Goal: Information Seeking & Learning: Find specific fact

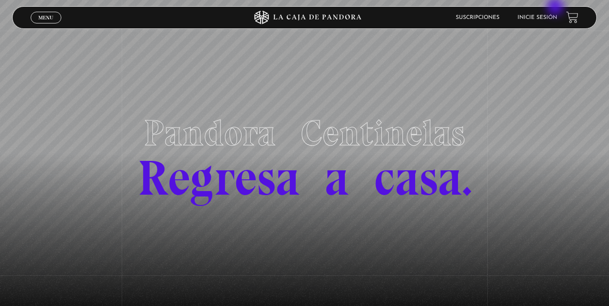
drag, startPoint x: 557, startPoint y: 7, endPoint x: 552, endPoint y: 18, distance: 12.7
click at [552, 18] on header "Menu Cerrar Suscripciones Inicie sesión" at bounding box center [304, 17] width 584 height 23
click at [552, 18] on link "Inicie sesión" at bounding box center [537, 17] width 40 height 5
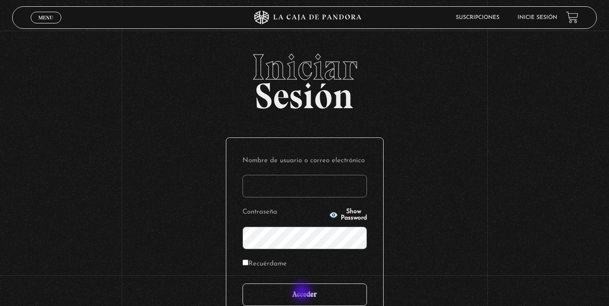
type input "ivettevf"
click at [303, 293] on input "Acceder" at bounding box center [304, 294] width 124 height 23
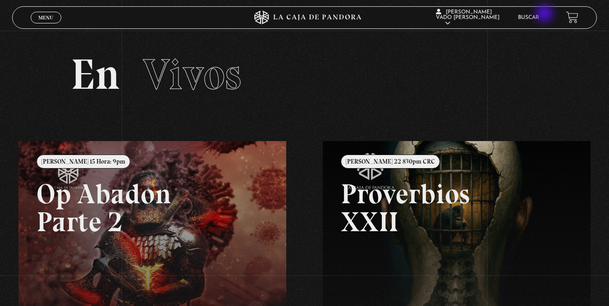
click at [539, 14] on li "Buscar" at bounding box center [528, 17] width 21 height 14
click at [535, 15] on link "Buscar" at bounding box center [528, 17] width 21 height 5
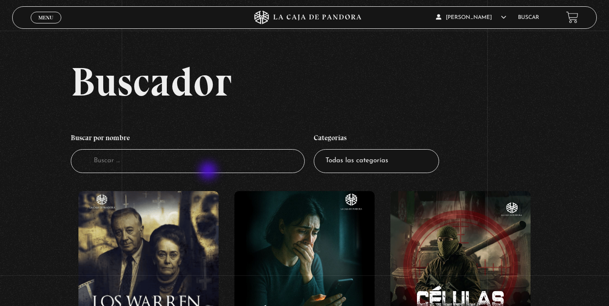
click at [209, 172] on input "Buscador" at bounding box center [188, 161] width 234 height 24
type input "nave nodriz"
click at [179, 157] on input "na" at bounding box center [188, 161] width 234 height 24
type input "nave"
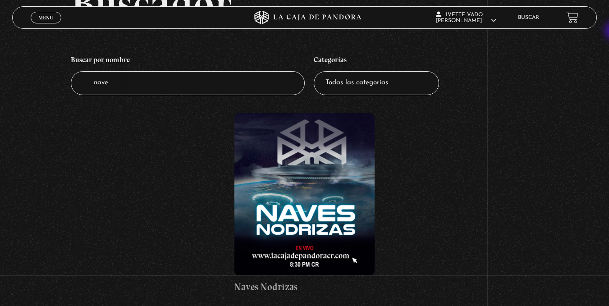
scroll to position [80, 0]
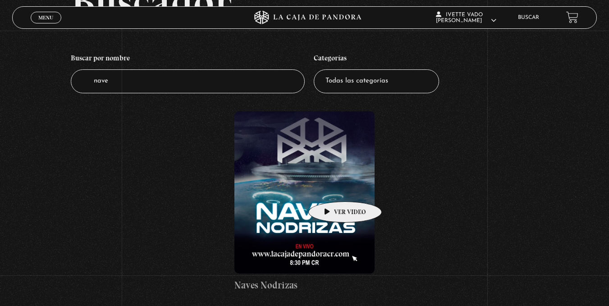
click at [331, 188] on figure at bounding box center [304, 192] width 140 height 162
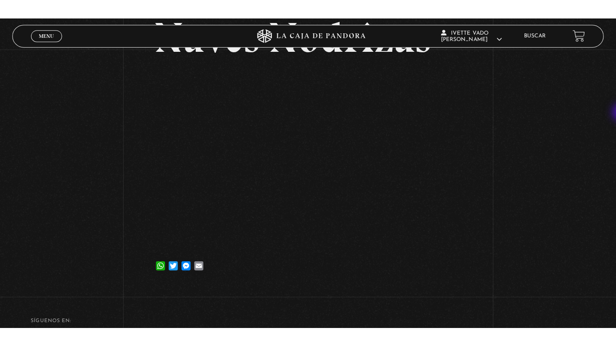
scroll to position [80, 0]
